Goal: Book appointment/travel/reservation

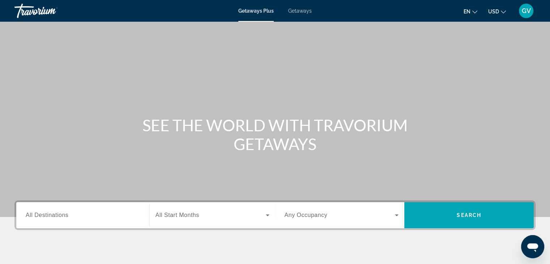
click at [44, 218] on span "All Destinations" at bounding box center [47, 215] width 43 height 6
click at [44, 218] on input "Destination All Destinations" at bounding box center [83, 215] width 114 height 9
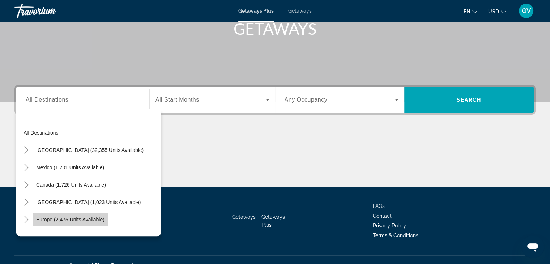
scroll to position [127, 0]
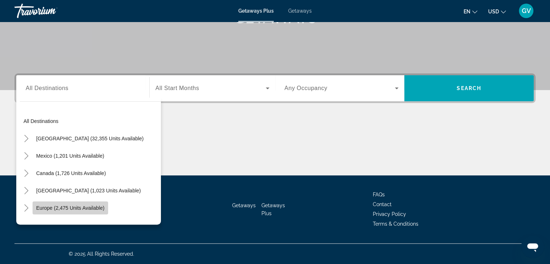
click at [44, 216] on mat-tree "All destinations [GEOGRAPHIC_DATA] (32,355 units available) [GEOGRAPHIC_DATA] (…" at bounding box center [90, 224] width 141 height 225
click at [397, 87] on icon "Search widget" at bounding box center [396, 88] width 9 height 9
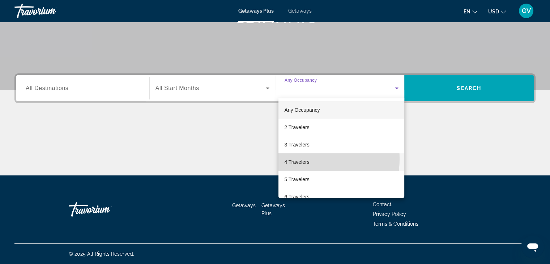
click at [299, 159] on span "4 Travelers" at bounding box center [296, 162] width 25 height 9
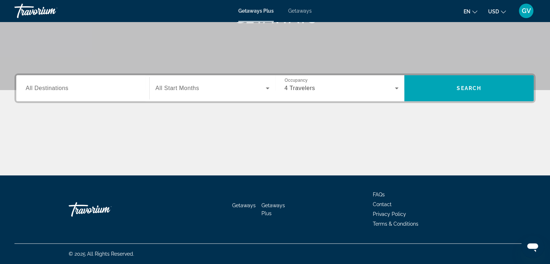
click at [58, 83] on div "Search widget" at bounding box center [83, 88] width 114 height 21
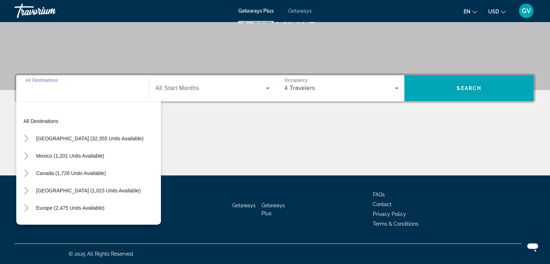
click at [198, 210] on div "Getaways Getaways Plus FAQs Contact Privacy Policy Terms & Conditions" at bounding box center [274, 209] width 521 height 68
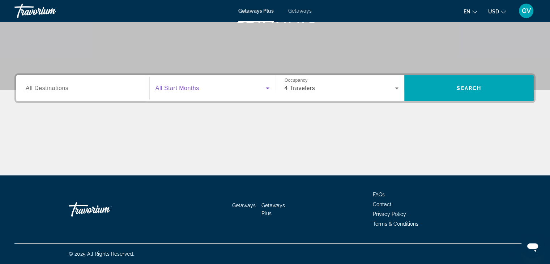
click at [267, 87] on icon "Search widget" at bounding box center [267, 88] width 9 height 9
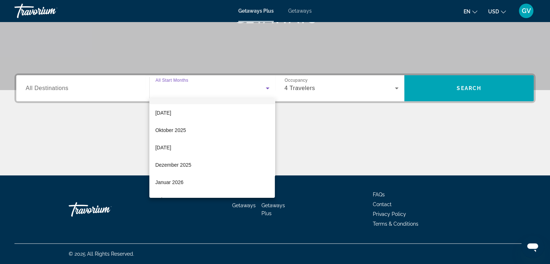
scroll to position [77, 0]
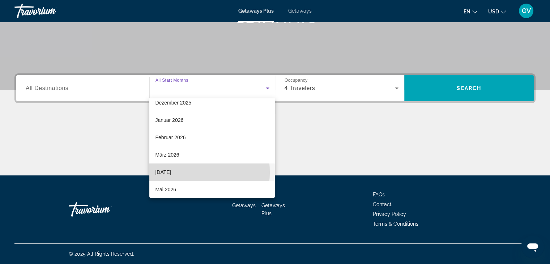
click at [166, 172] on span "[DATE]" at bounding box center [163, 172] width 16 height 9
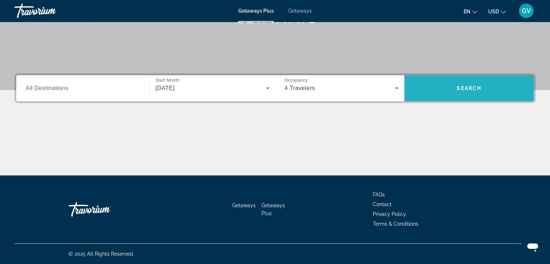
click at [447, 89] on span "Search widget" at bounding box center [468, 87] width 129 height 17
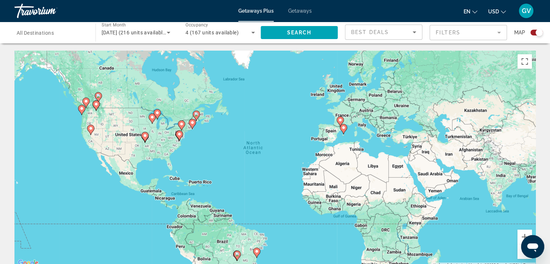
click at [186, 217] on div "To activate drag with keyboard, press Alt + Enter. Once in keyboard drag state,…" at bounding box center [274, 159] width 521 height 217
click at [343, 128] on image "Main content" at bounding box center [343, 127] width 4 height 4
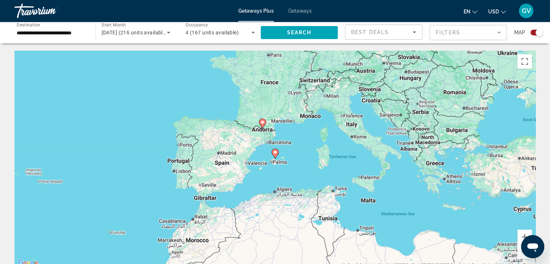
click at [275, 151] on image "Main content" at bounding box center [275, 152] width 4 height 4
type input "**********"
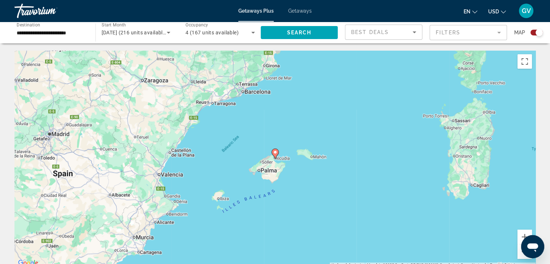
click at [275, 151] on image "Main content" at bounding box center [275, 152] width 4 height 4
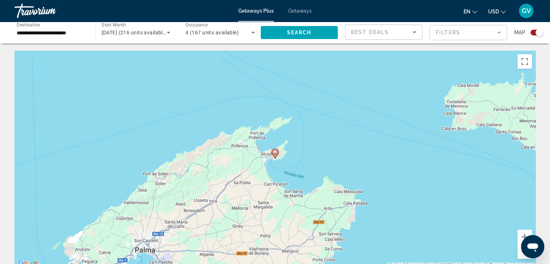
click at [275, 151] on image "Main content" at bounding box center [275, 152] width 4 height 4
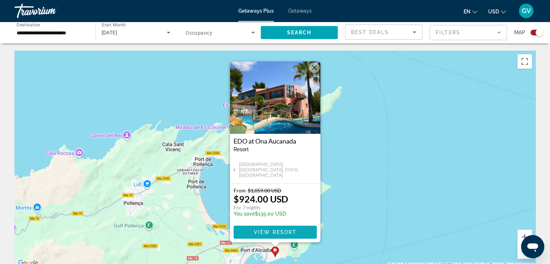
click at [275, 229] on span "View Resort" at bounding box center [274, 232] width 43 height 6
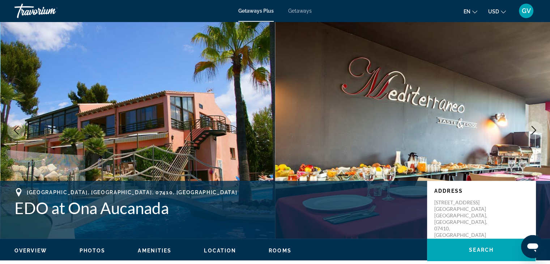
click at [275, 229] on div "[GEOGRAPHIC_DATA], [GEOGRAPHIC_DATA], ESP EDO at [GEOGRAPHIC_DATA] Address [STR…" at bounding box center [275, 209] width 550 height 43
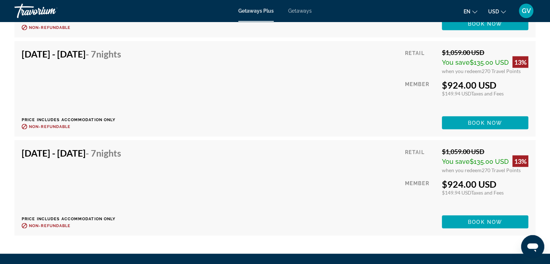
scroll to position [1452, 0]
